Goal: Information Seeking & Learning: Compare options

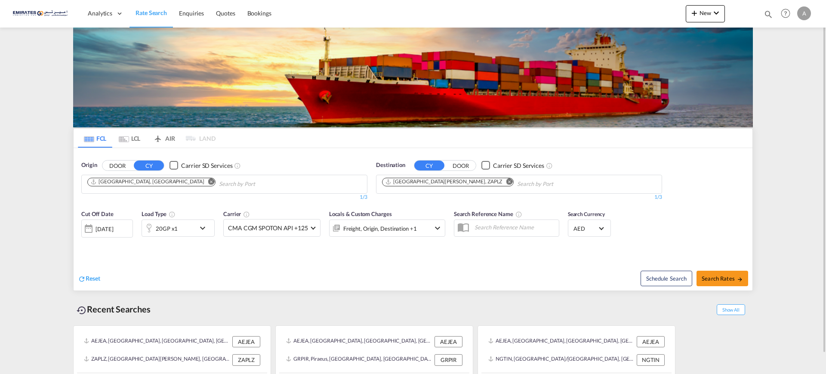
click at [506, 181] on md-icon "Remove" at bounding box center [509, 181] width 6 height 6
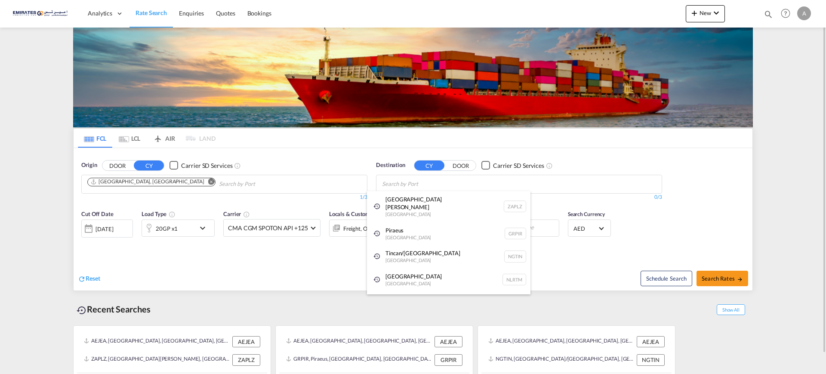
type input "f"
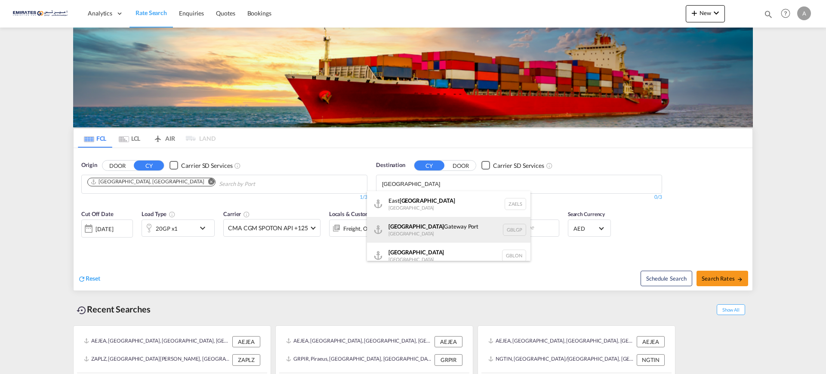
type input "[GEOGRAPHIC_DATA]"
click at [399, 231] on div "[GEOGRAPHIC_DATA] [GEOGRAPHIC_DATA] GBLGP" at bounding box center [449, 230] width 164 height 26
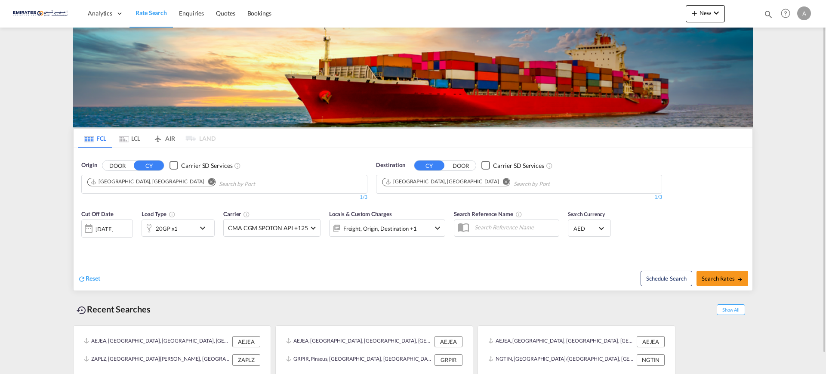
click at [108, 230] on div "[DATE]" at bounding box center [105, 229] width 18 height 8
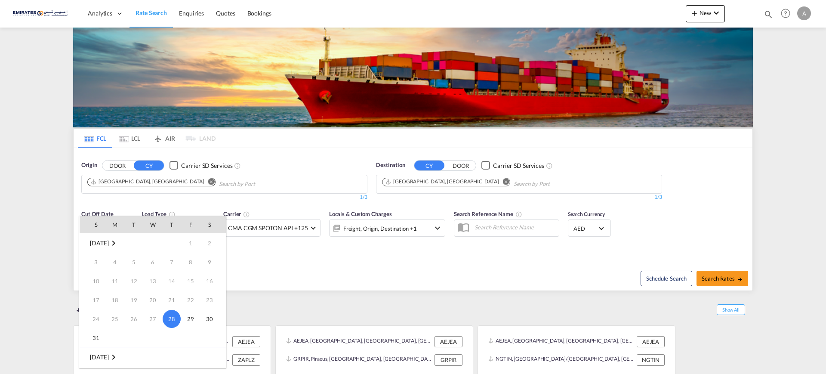
scroll to position [54, 0]
click at [117, 322] on span "1" at bounding box center [114, 322] width 17 height 17
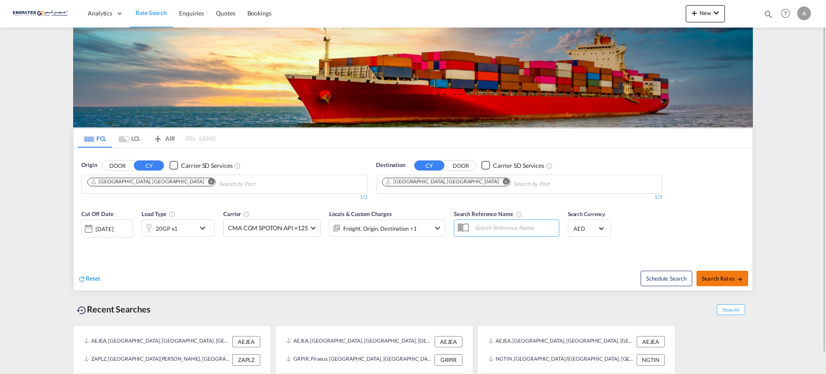
click at [723, 274] on button "Search Rates" at bounding box center [723, 278] width 52 height 15
type input "AEJEA to GBLGP / [DATE]"
